Goal: Task Accomplishment & Management: Manage account settings

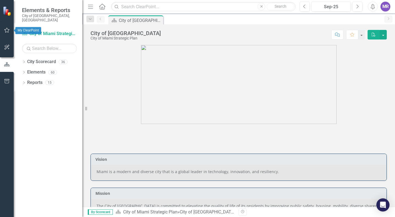
click at [8, 30] on icon "button" at bounding box center [7, 30] width 6 height 4
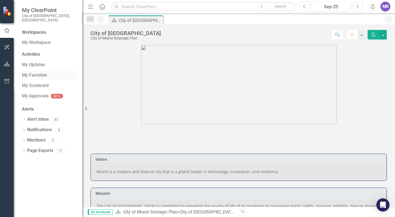
click at [44, 71] on div "My Favorites" at bounding box center [49, 75] width 55 height 9
click at [35, 72] on link "My Favorites" at bounding box center [49, 75] width 55 height 6
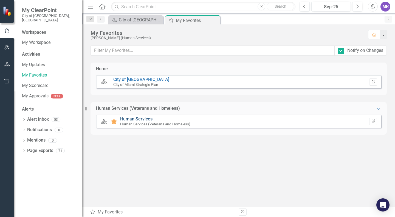
click at [141, 117] on link "Human Services" at bounding box center [136, 118] width 32 height 5
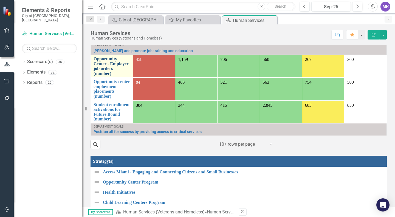
click at [107, 75] on link "Opportunity Center - Employer job orders (number)" at bounding box center [111, 65] width 36 height 19
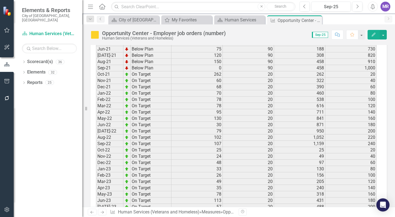
scroll to position [808, 0]
click at [240, 110] on td "20" at bounding box center [248, 112] width 51 height 6
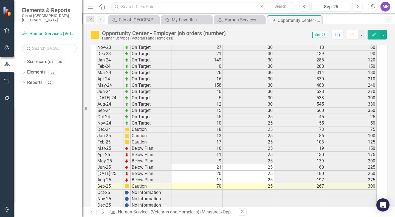
scroll to position [1007, 0]
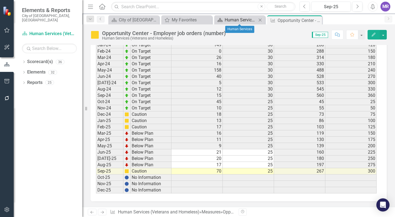
click at [232, 18] on div "Human Services" at bounding box center [240, 19] width 32 height 7
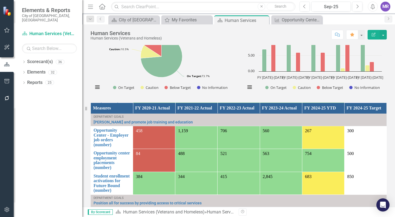
scroll to position [58, 0]
click at [115, 166] on link "Opportunity center employment placements (number)" at bounding box center [111, 160] width 36 height 19
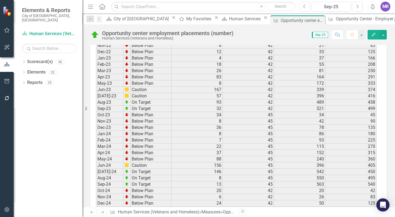
scroll to position [1001, 0]
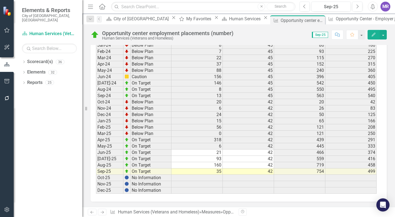
click at [216, 171] on td "35" at bounding box center [196, 171] width 51 height 6
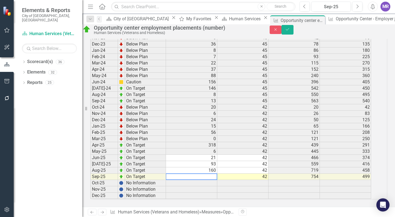
drag, startPoint x: 216, startPoint y: 171, endPoint x: 166, endPoint y: 170, distance: 49.9
type textarea "203"
click at [293, 30] on button "Save" at bounding box center [287, 30] width 12 height 10
